Goal: Information Seeking & Learning: Learn about a topic

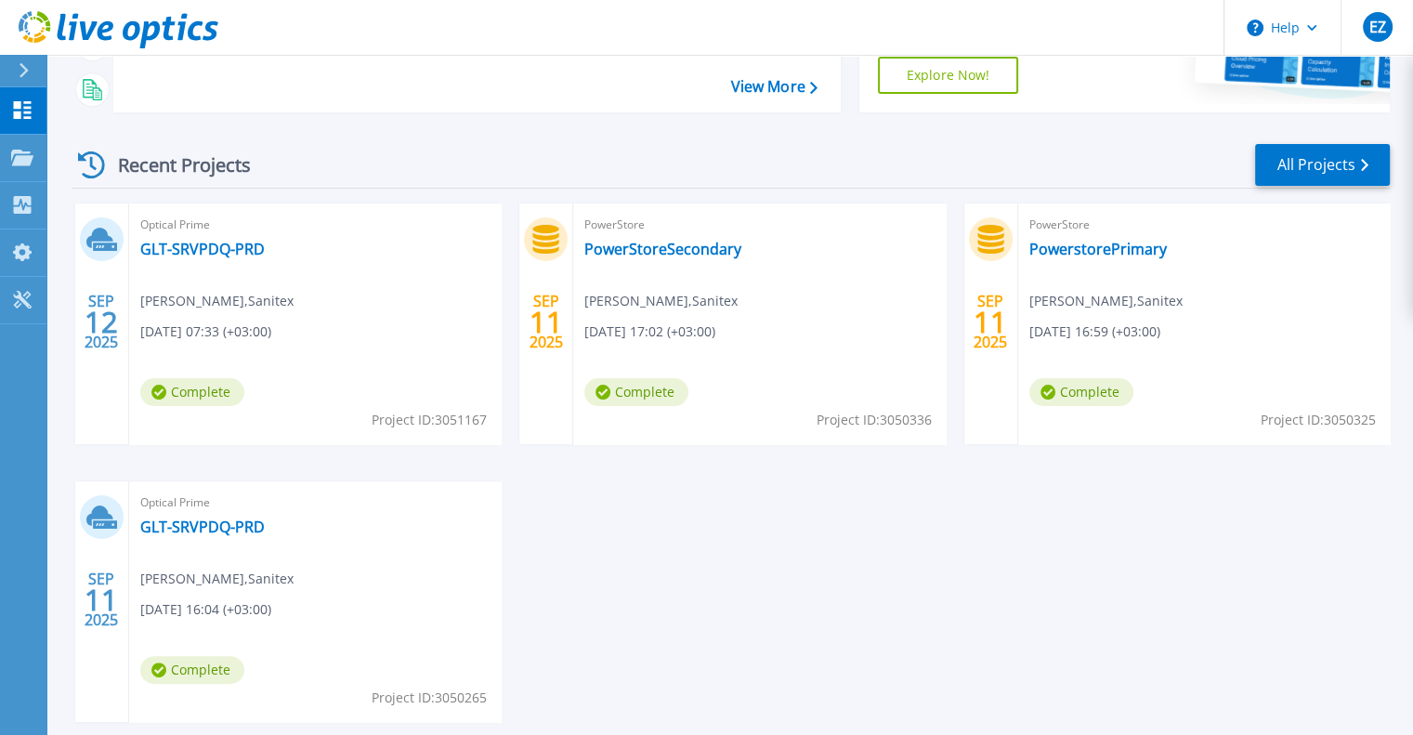
scroll to position [279, 0]
click at [224, 249] on link "GLT-SRVPDQ-PRD" at bounding box center [202, 248] width 124 height 19
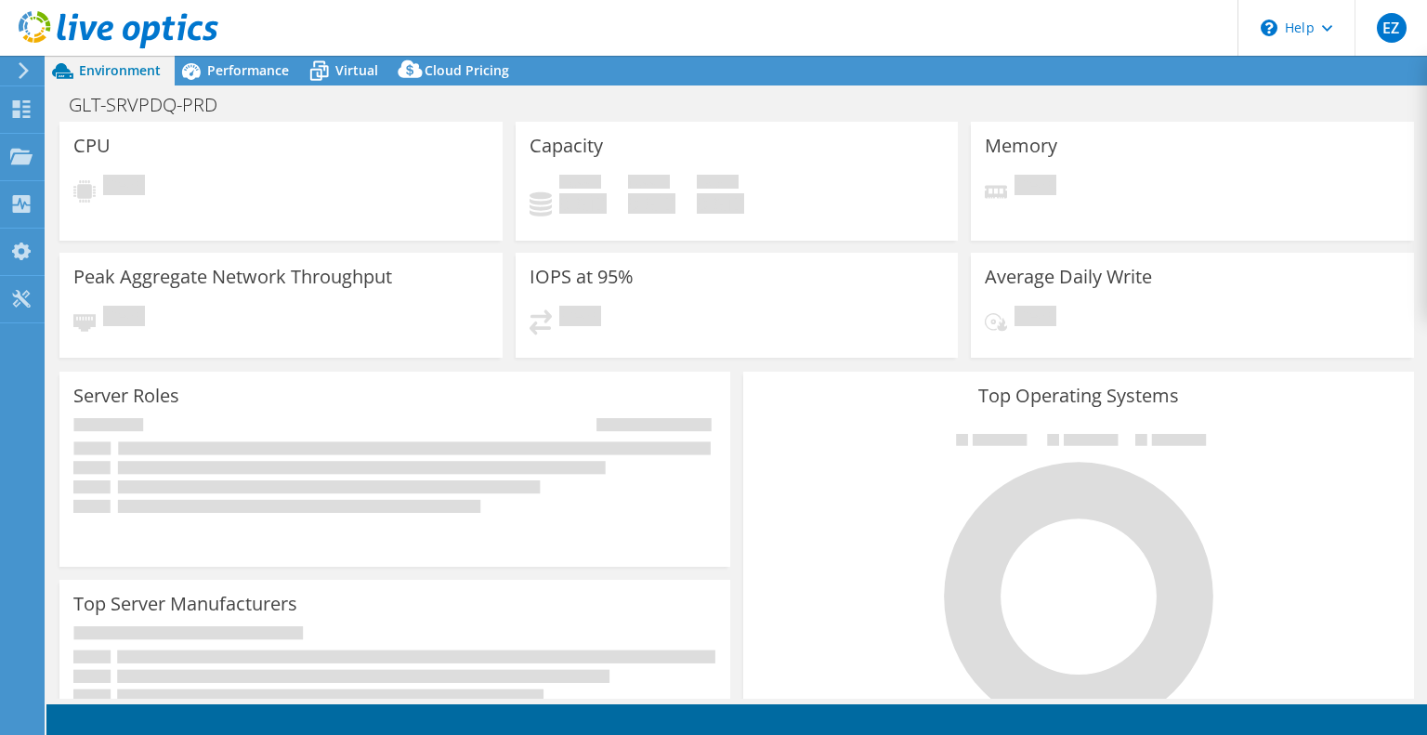
select select "USD"
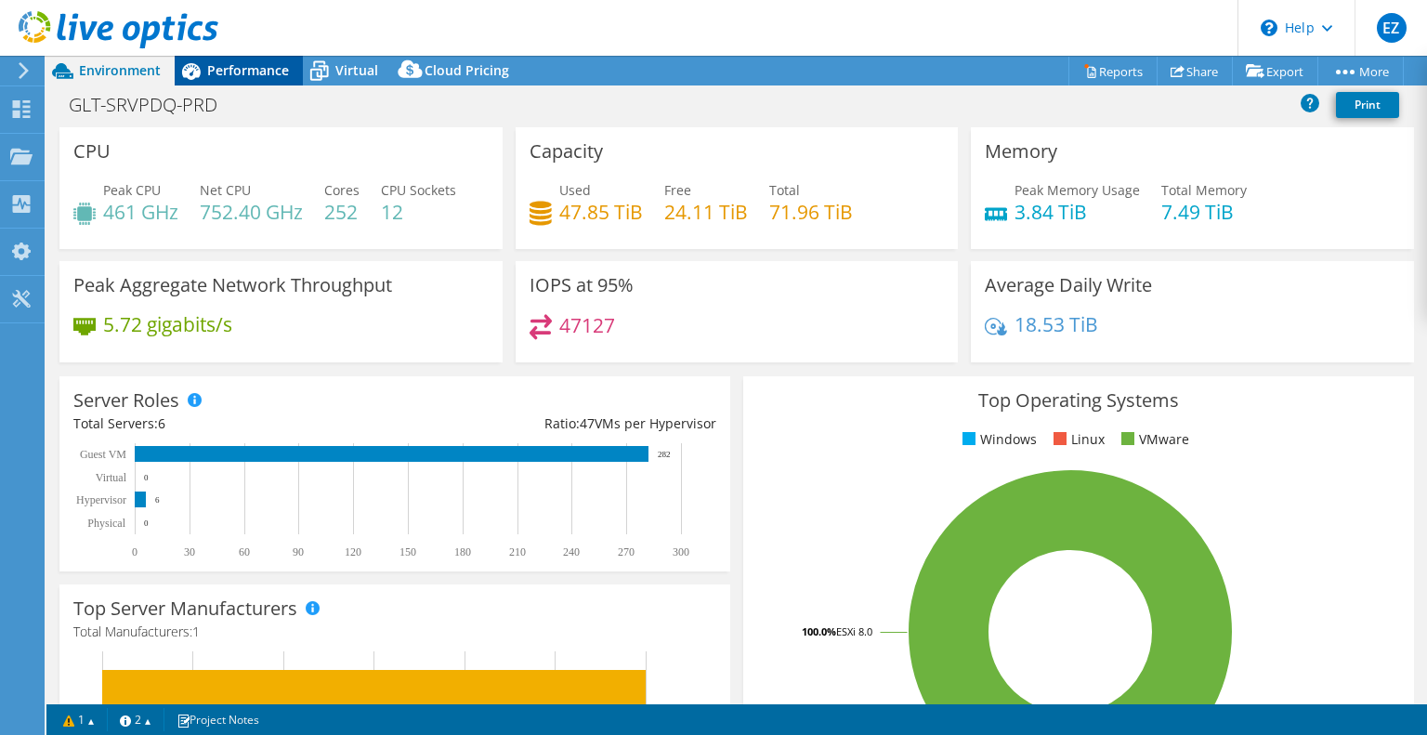
click at [206, 66] on icon at bounding box center [191, 71] width 33 height 33
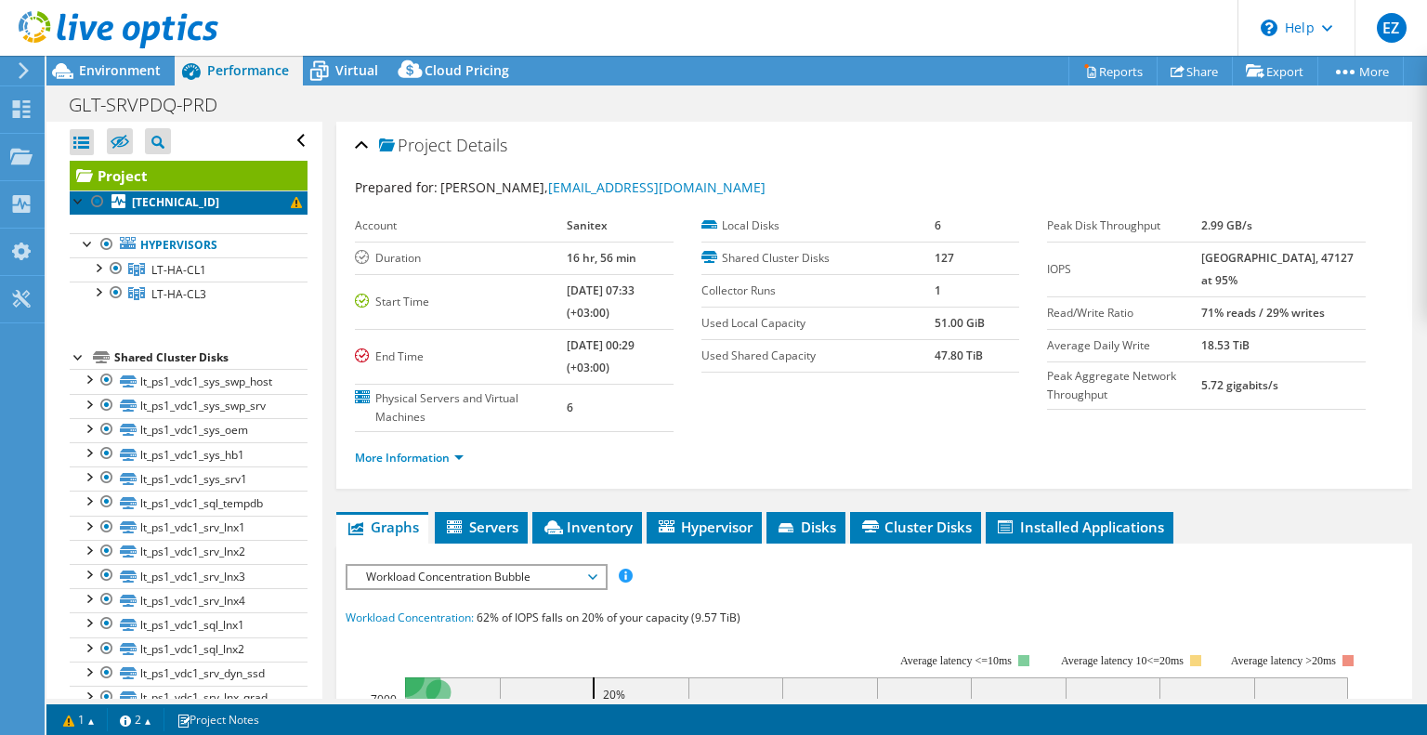
click at [156, 201] on b "192.168.7.113" at bounding box center [175, 202] width 87 height 16
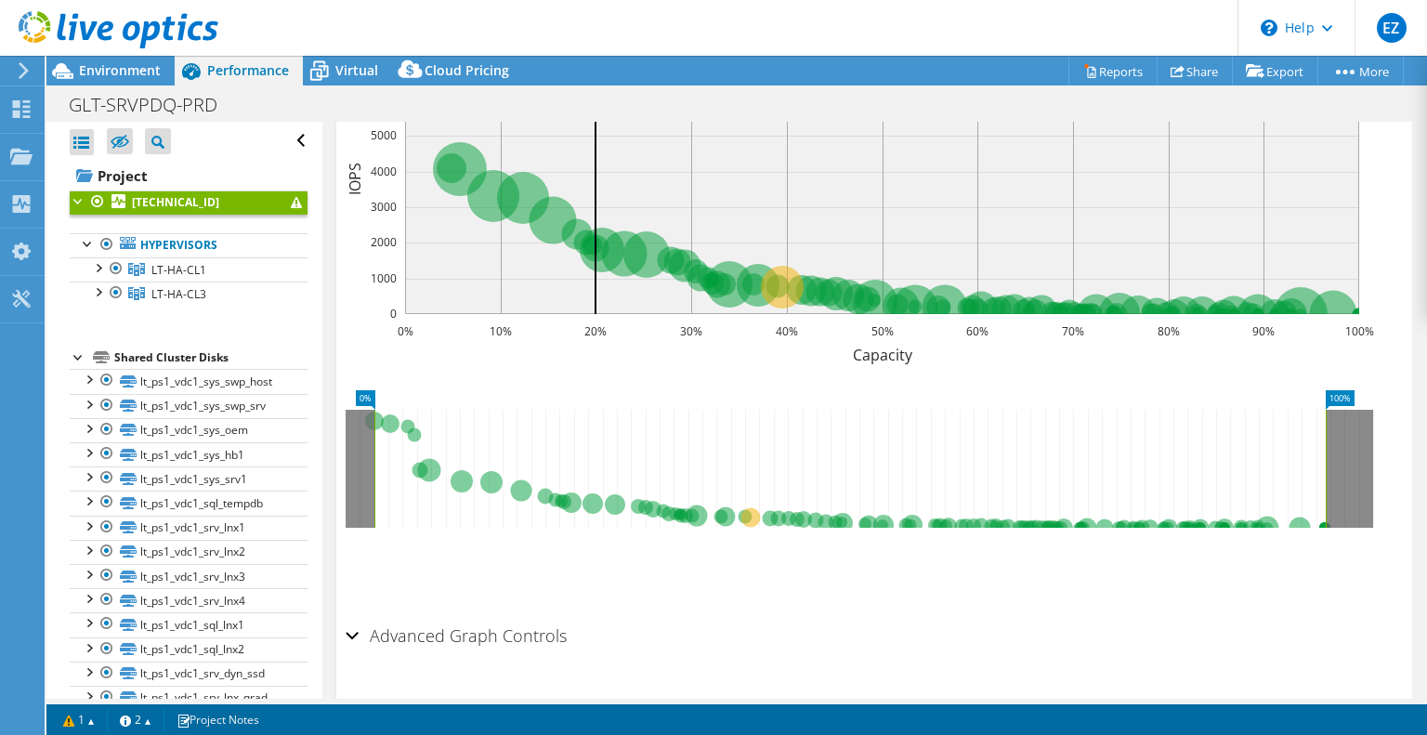
scroll to position [528, 0]
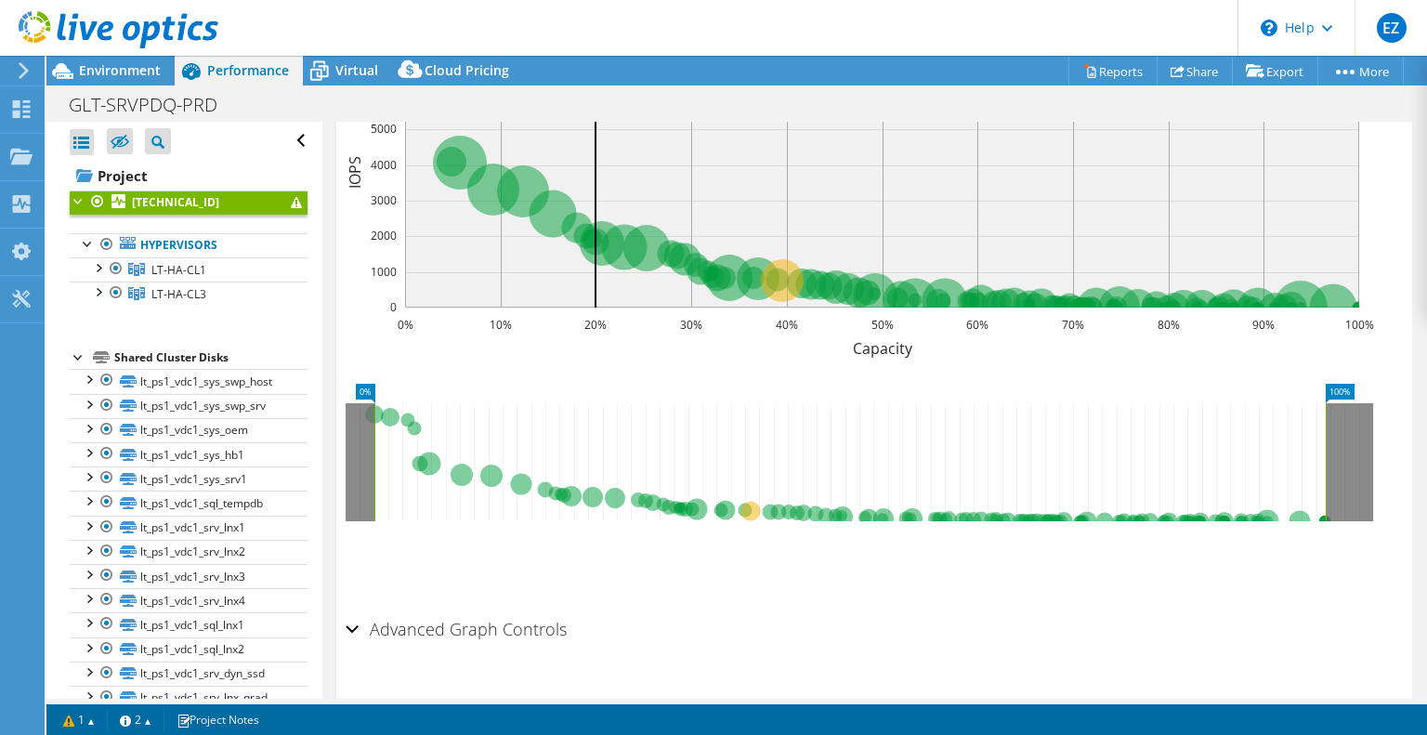
click at [858, 486] on icon at bounding box center [849, 462] width 951 height 118
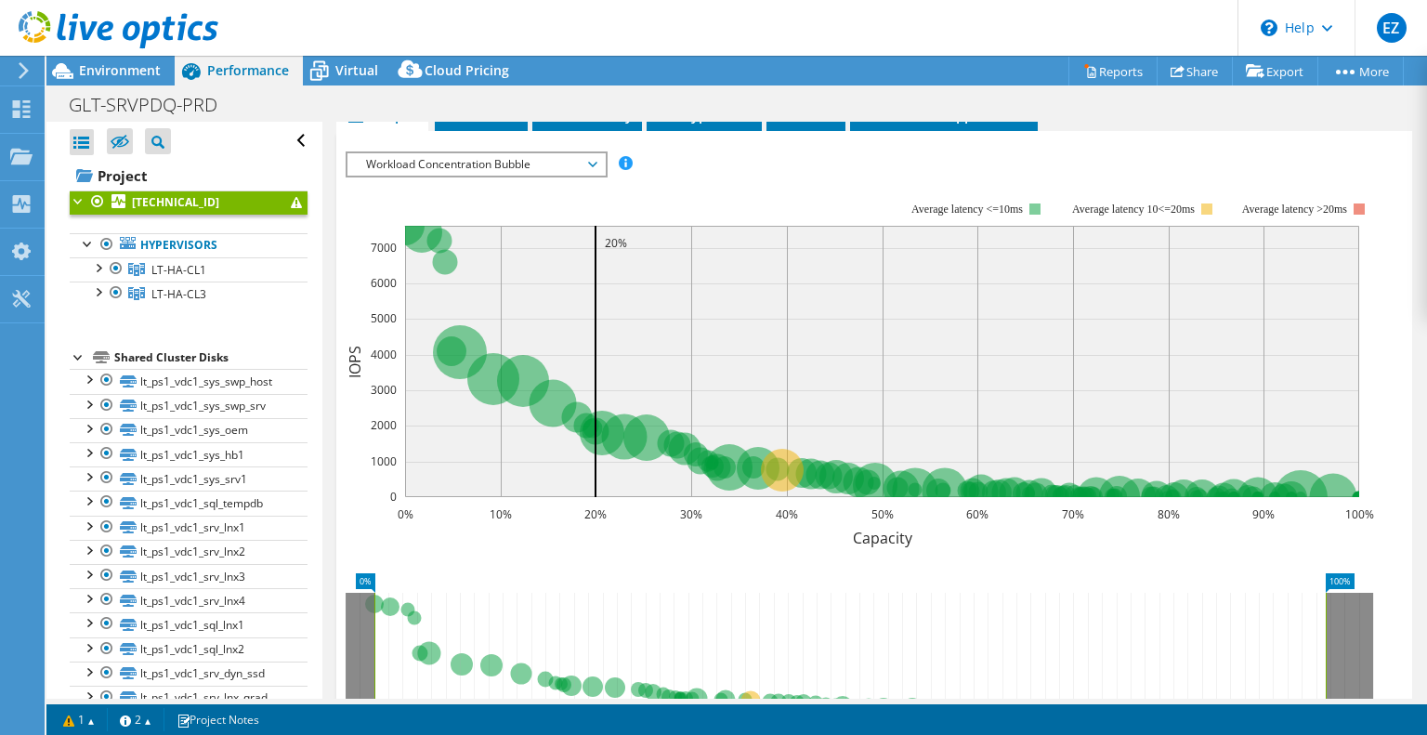
scroll to position [213, 0]
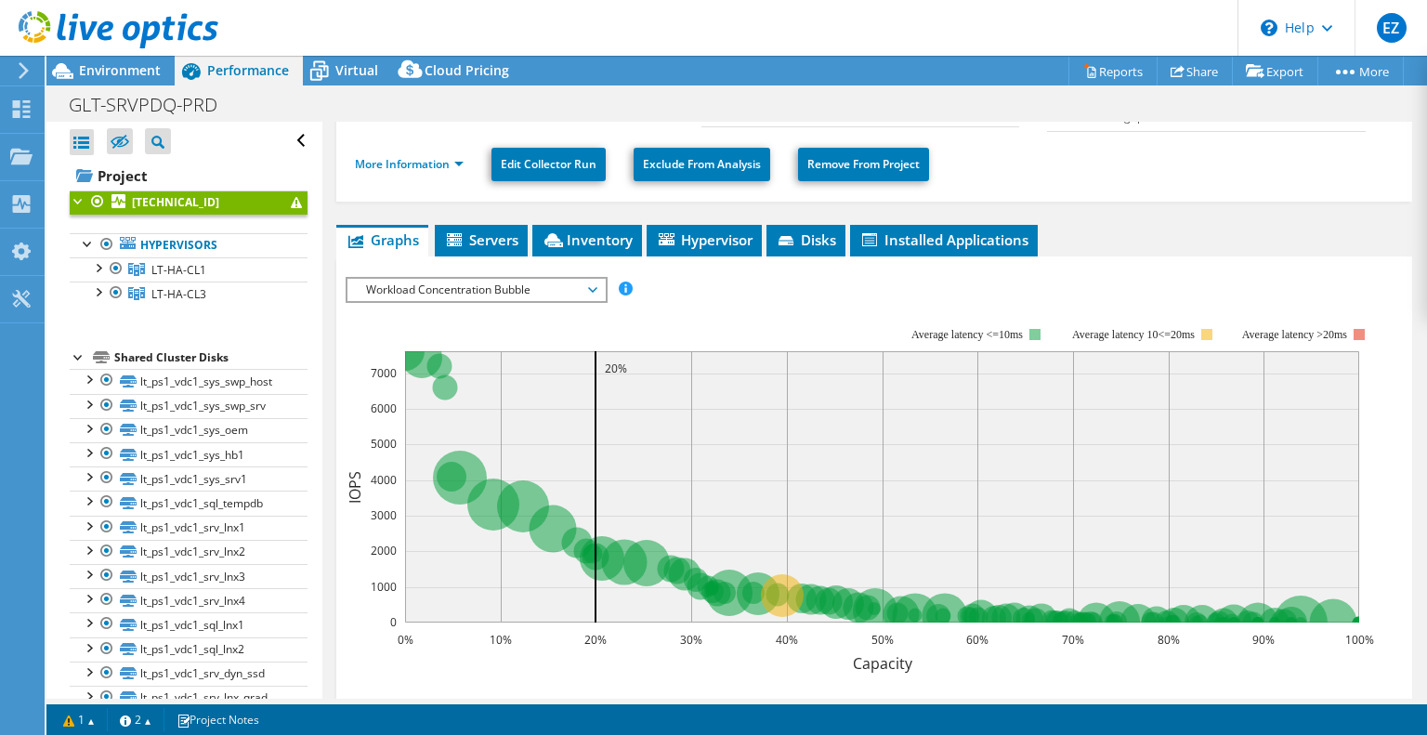
click at [540, 289] on span "Workload Concentration Bubble" at bounding box center [476, 290] width 239 height 22
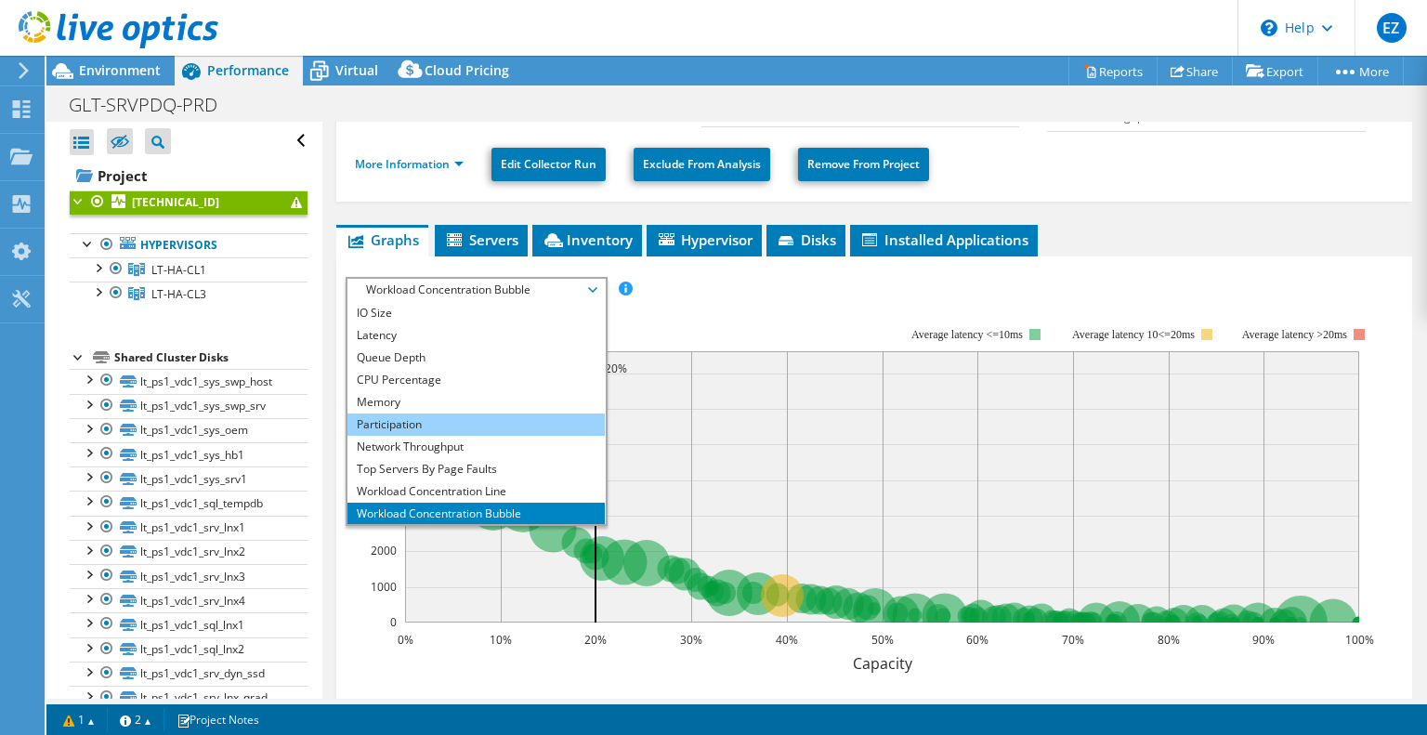
scroll to position [67, 0]
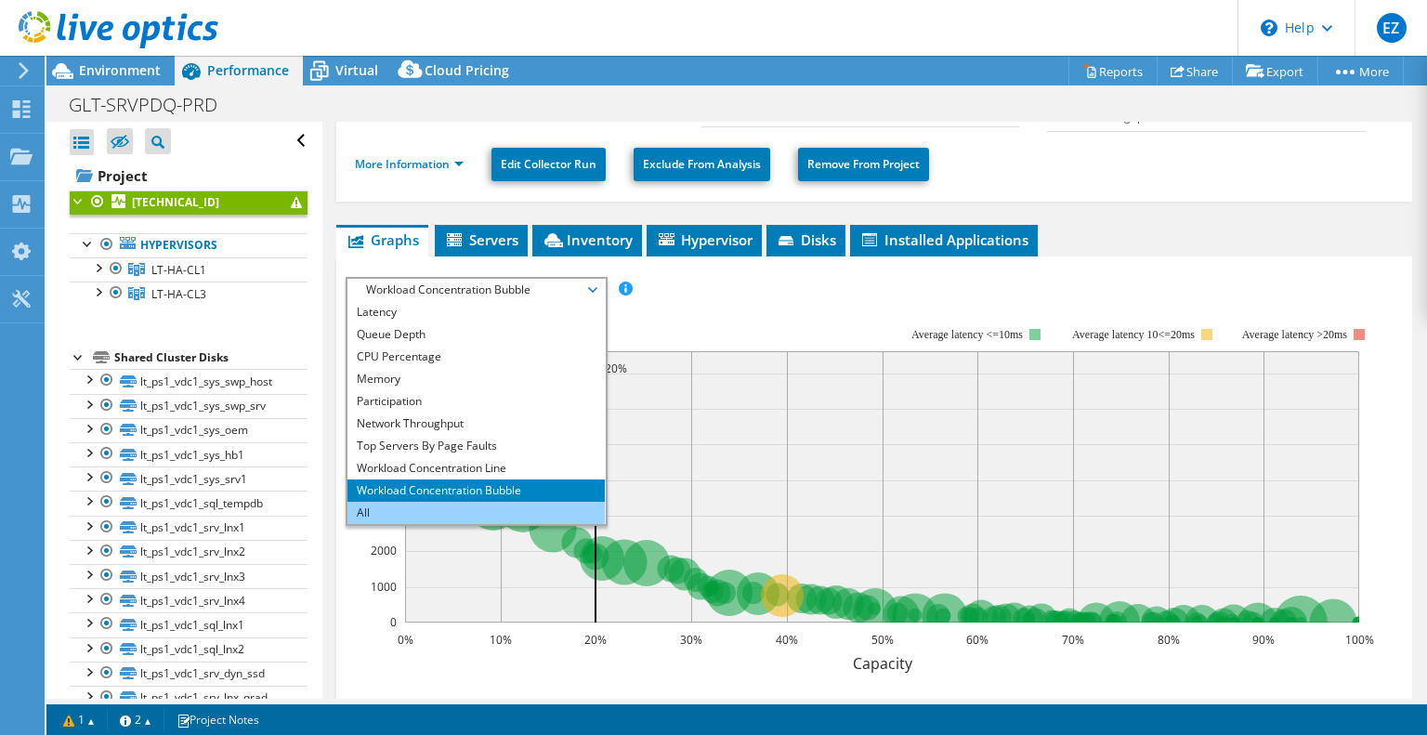
click at [365, 504] on li "All" at bounding box center [475, 513] width 257 height 22
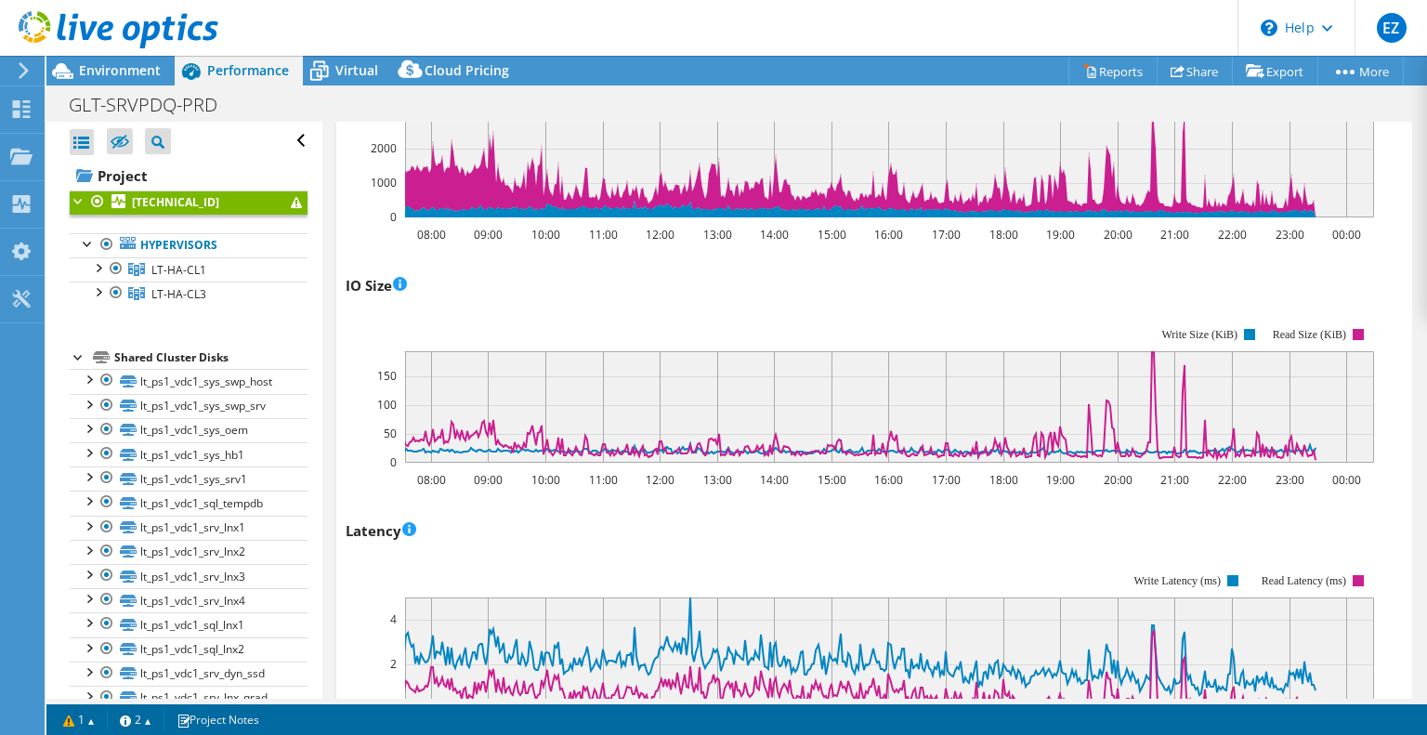
scroll to position [763, 0]
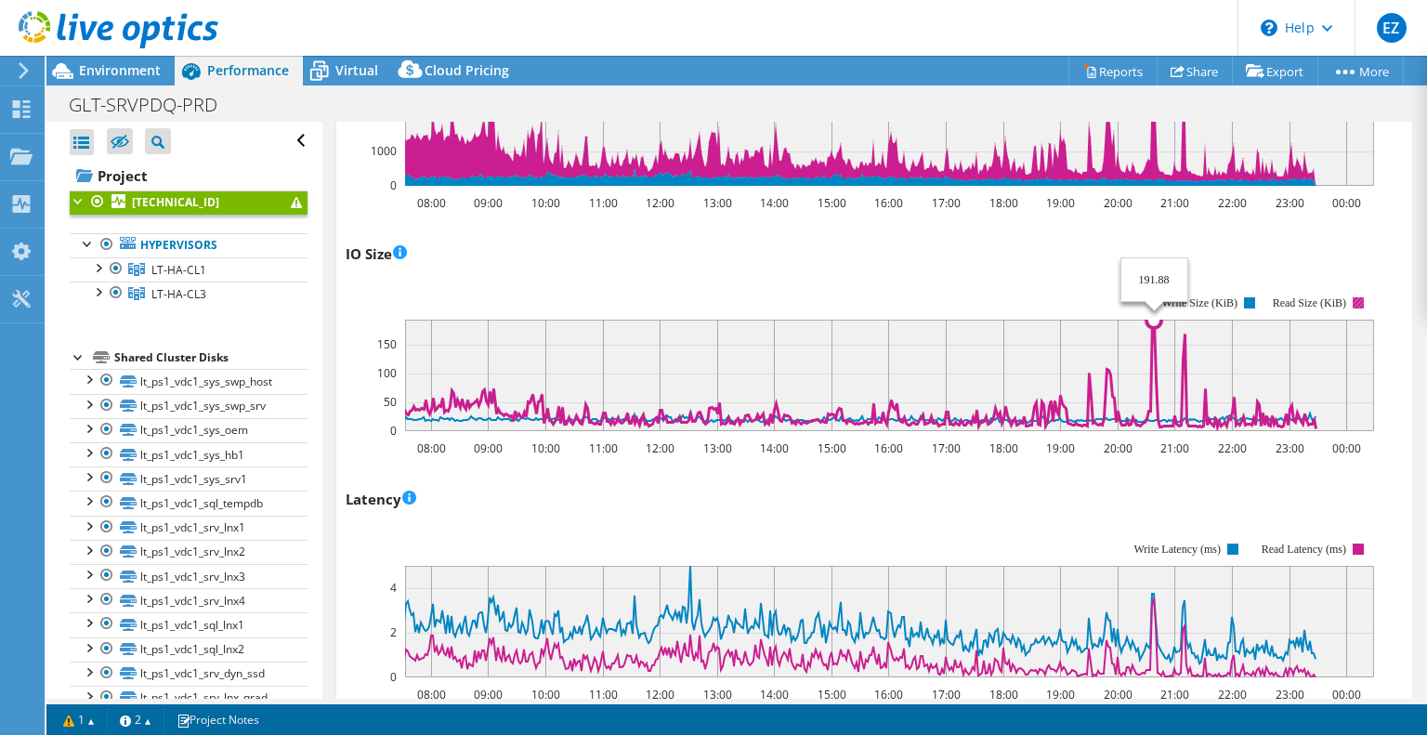
click at [1154, 390] on icon at bounding box center [859, 374] width 911 height 109
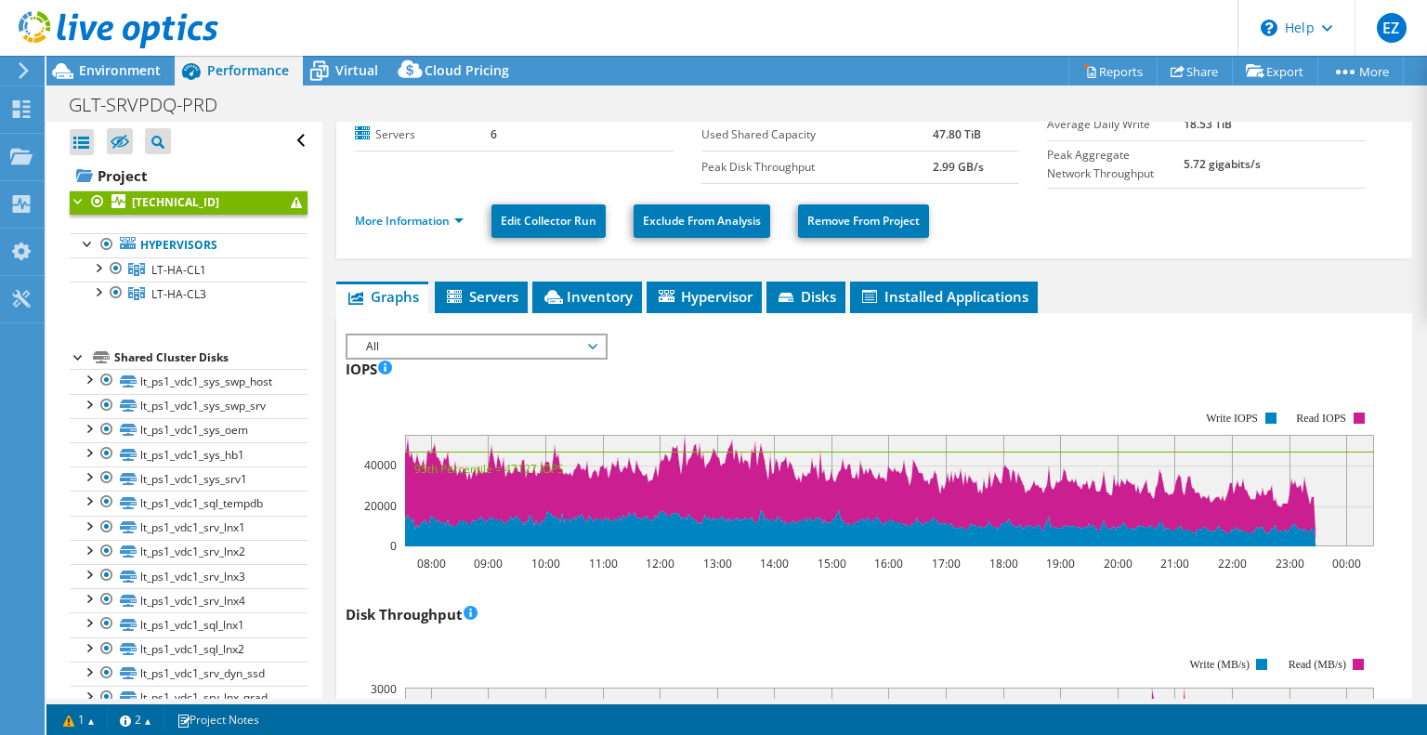
scroll to position [0, 0]
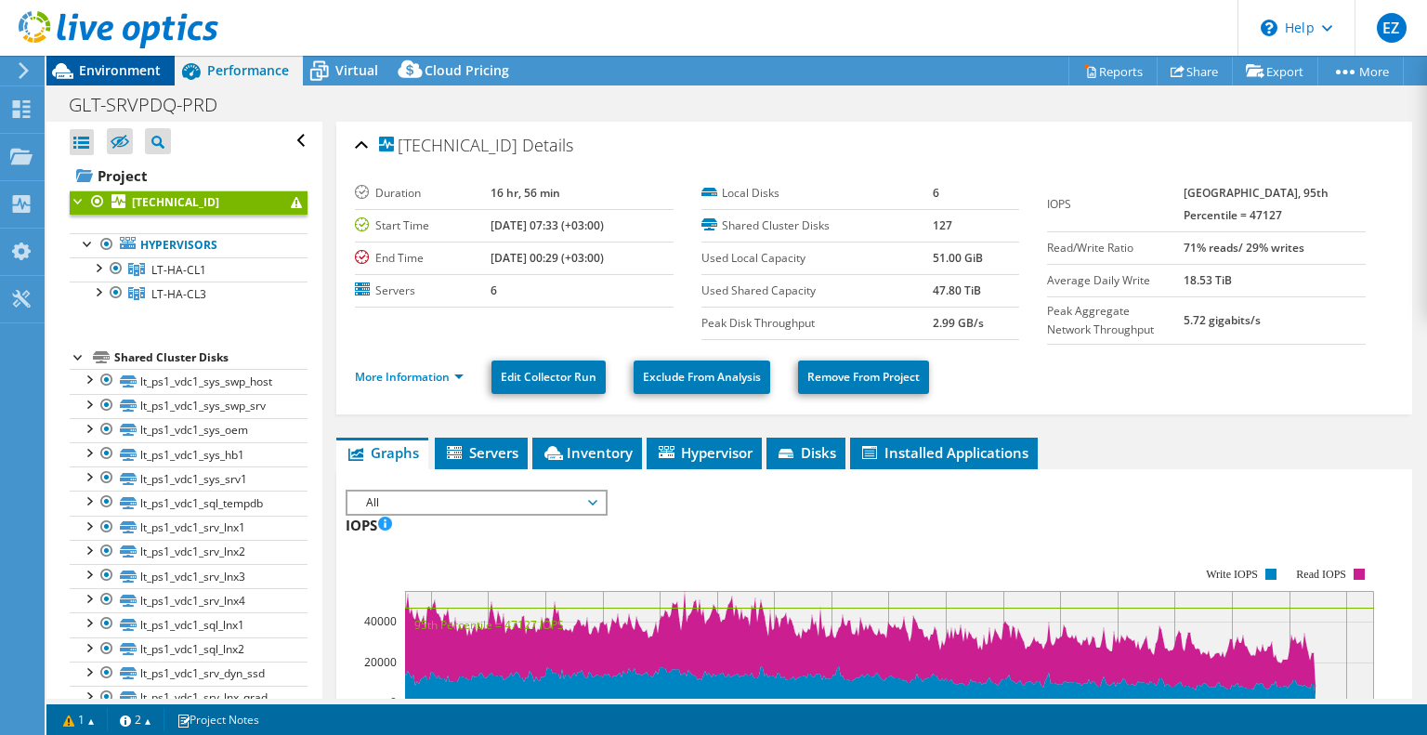
click at [112, 68] on span "Environment" at bounding box center [120, 70] width 82 height 18
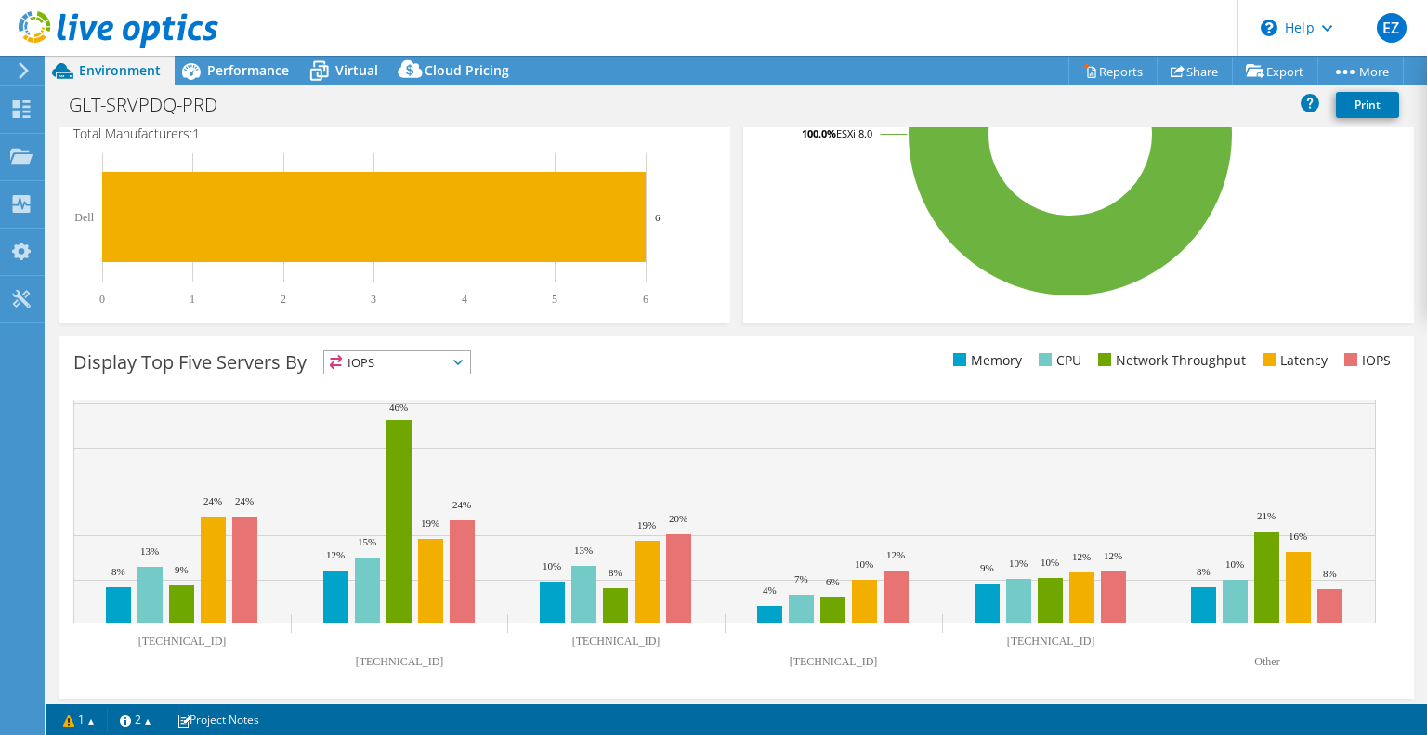
scroll to position [504, 0]
